Goal: Find specific page/section: Find specific page/section

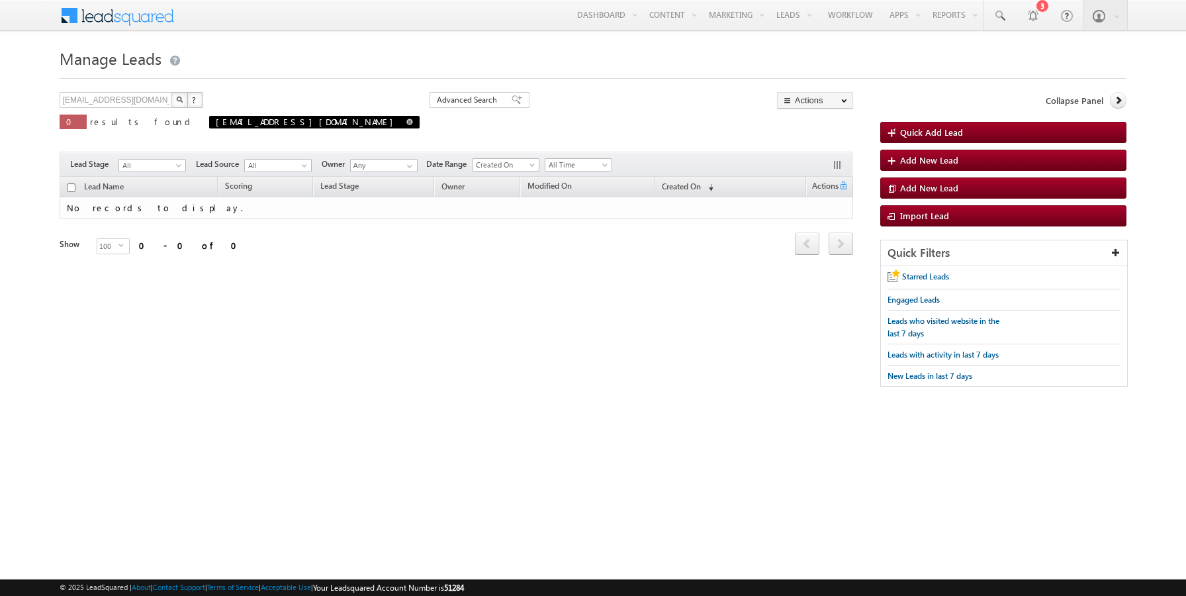
click at [406, 124] on span at bounding box center [409, 121] width 7 height 7
type input "Search Leads"
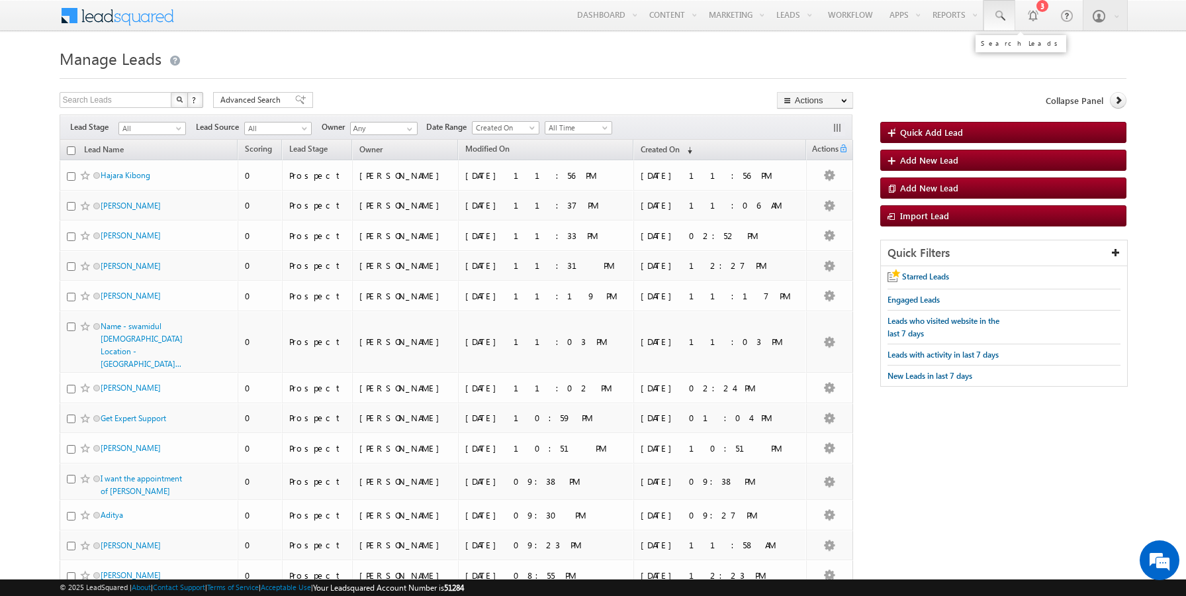
click at [991, 21] on link at bounding box center [999, 15] width 32 height 30
paste input "9830090422"
type input "9830090422"
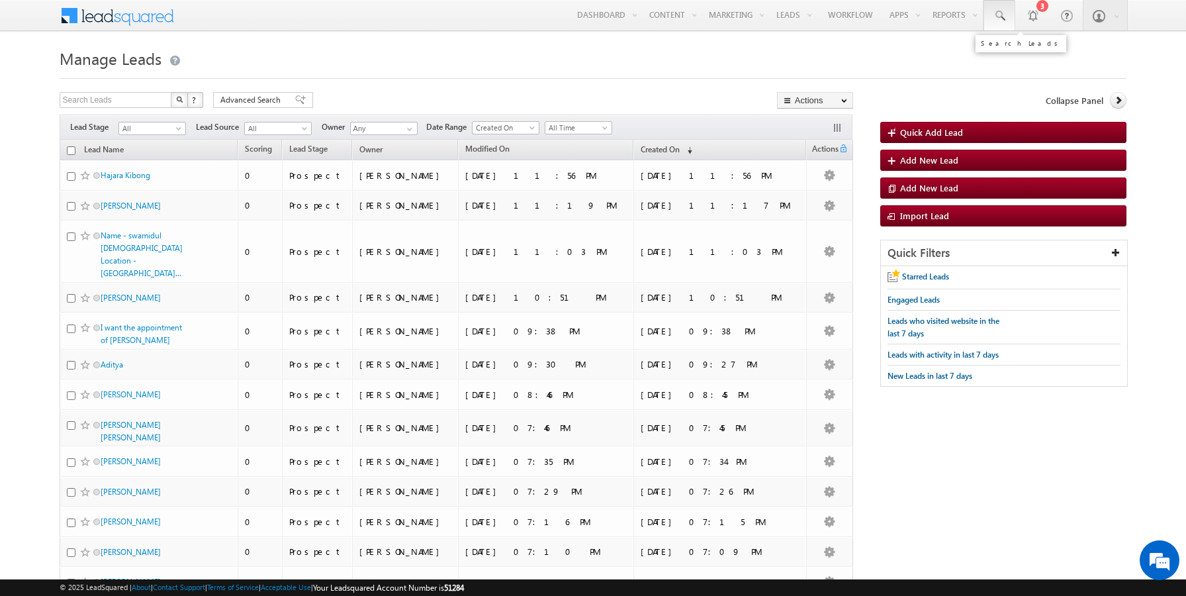
click at [999, 15] on span at bounding box center [999, 15] width 13 height 13
paste input "9830090428"
type input "9830090428"
click at [929, 75] on div at bounding box center [594, 74] width 1068 height 9
